Goal: Find specific page/section: Find specific page/section

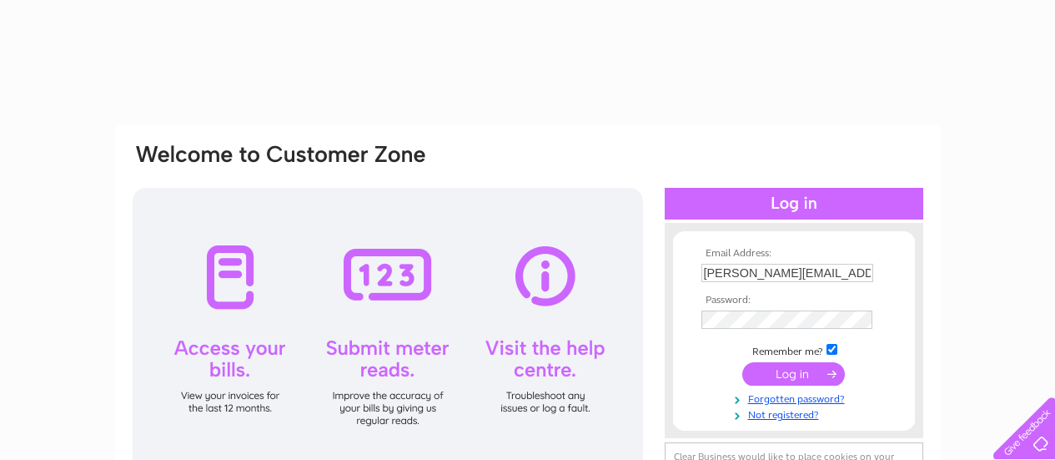
click at [776, 377] on input "submit" at bounding box center [794, 373] width 103 height 23
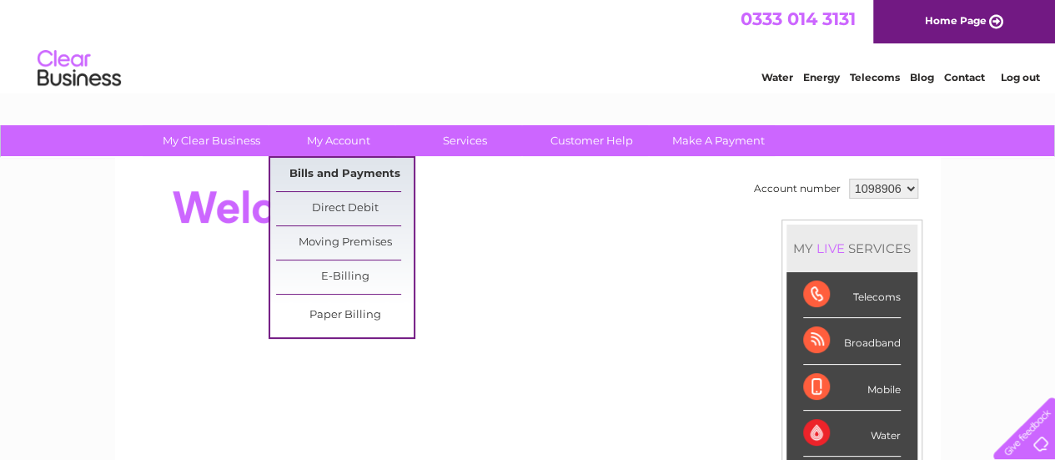
click at [345, 172] on link "Bills and Payments" at bounding box center [345, 174] width 138 height 33
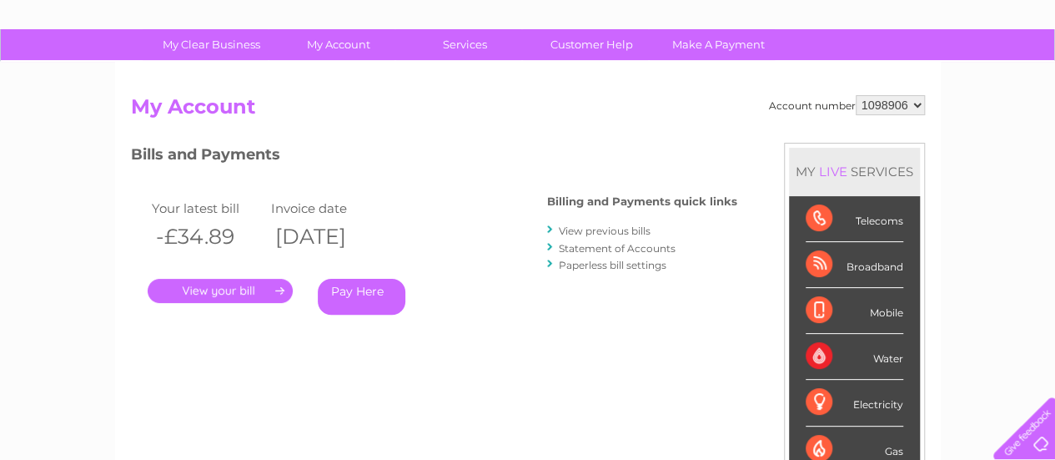
scroll to position [94, 0]
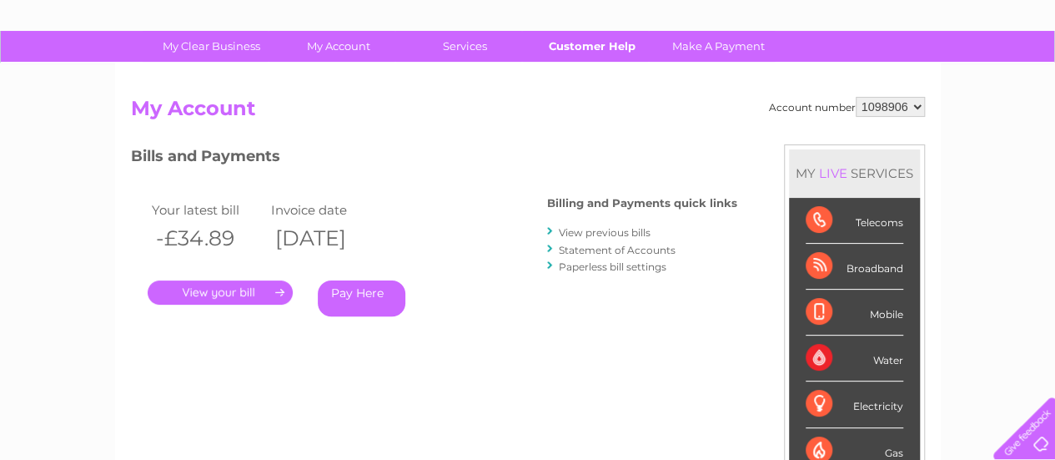
click at [594, 43] on link "Customer Help" at bounding box center [592, 46] width 138 height 31
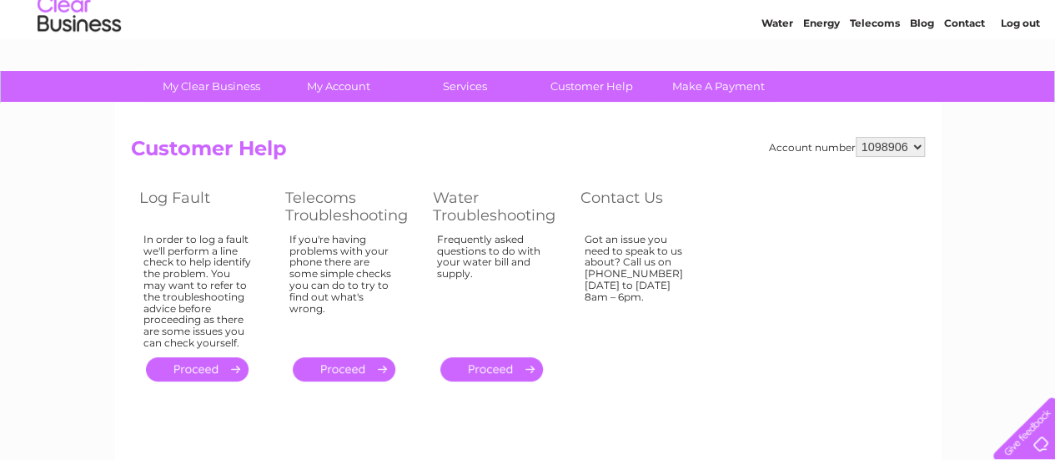
scroll to position [55, 0]
